Goal: Information Seeking & Learning: Find specific fact

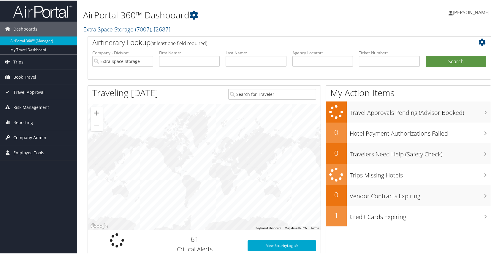
click at [22, 136] on span "Company Admin" at bounding box center [29, 137] width 33 height 15
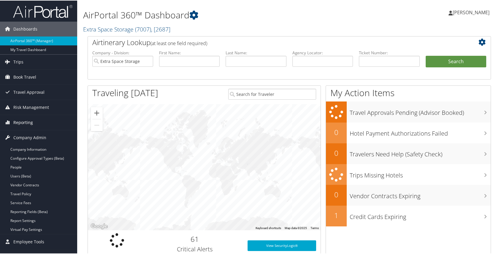
click at [20, 115] on span "Reporting" at bounding box center [23, 121] width 20 height 15
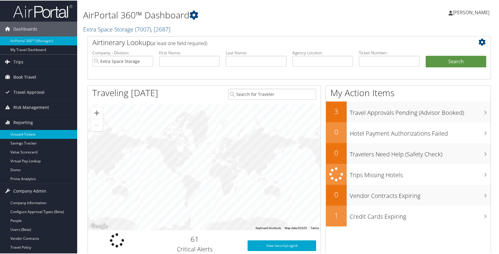
click at [17, 134] on link "Unused Tickets" at bounding box center [38, 133] width 77 height 9
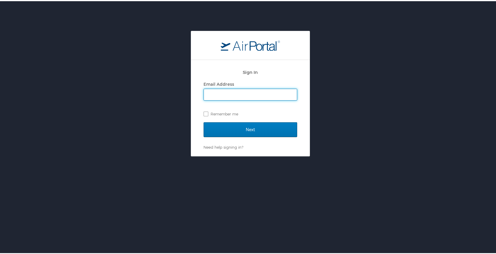
type input "[EMAIL_ADDRESS][DOMAIN_NAME]"
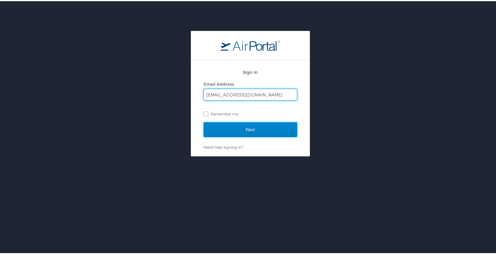
click at [246, 125] on input "Next" at bounding box center [251, 128] width 94 height 15
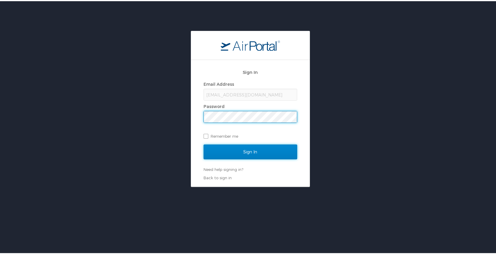
click at [248, 156] on input "Sign In" at bounding box center [251, 150] width 94 height 15
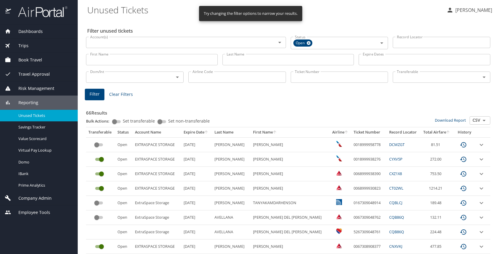
click at [238, 59] on input "Last Name" at bounding box center [288, 59] width 132 height 11
click at [95, 95] on span "Filter" at bounding box center [95, 93] width 10 height 7
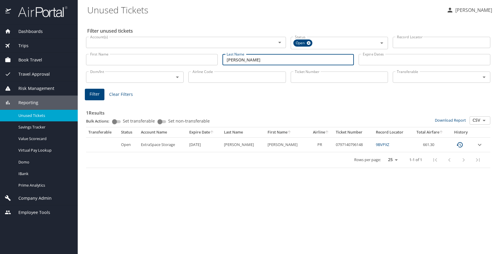
drag, startPoint x: 234, startPoint y: 59, endPoint x: 209, endPoint y: 55, distance: 24.6
click at [216, 57] on div "First Name First Name Last Name stott Last Name Expire Dates Expire Dates" at bounding box center [288, 59] width 409 height 21
type input "harper"
click at [98, 93] on span "Filter" at bounding box center [95, 93] width 10 height 7
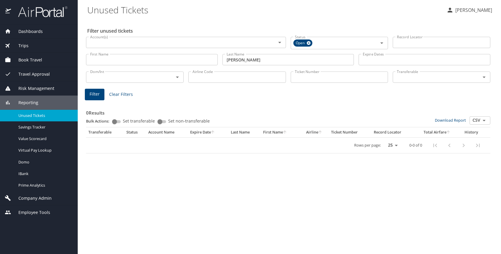
click at [243, 65] on div "Last Name harper Last Name" at bounding box center [288, 60] width 132 height 16
drag, startPoint x: 243, startPoint y: 57, endPoint x: 221, endPoint y: 57, distance: 21.9
click at [221, 57] on div "Last Name harper Last Name" at bounding box center [288, 59] width 136 height 21
click at [100, 97] on button "Filter" at bounding box center [95, 95] width 20 height 12
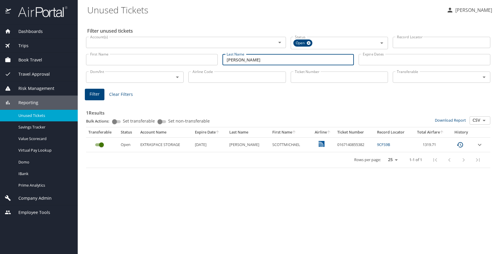
click at [245, 59] on input "hansen" at bounding box center [288, 59] width 132 height 11
drag, startPoint x: 245, startPoint y: 59, endPoint x: 211, endPoint y: 54, distance: 34.2
click at [212, 57] on div "First Name First Name Last Name hansen Last Name Expire Dates Expire Dates" at bounding box center [288, 59] width 409 height 21
type input "sowards"
click at [93, 92] on span "Filter" at bounding box center [95, 93] width 10 height 7
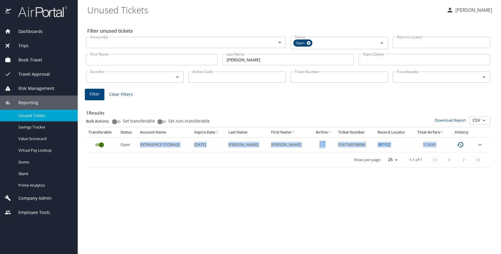
drag, startPoint x: 434, startPoint y: 143, endPoint x: 143, endPoint y: 144, distance: 291.2
click at [143, 144] on tr "Open EXTRASPACE STORAGE 10/21/2025 SOWARDS WHITNEY 0167140796096 9BTYSZ 1124.61" at bounding box center [288, 144] width 404 height 15
copy tr "EXTRASPACE STORAGE 10/21/2025 SOWARDS WHITNEY 0167140796096 9BTYSZ 1124.61"
